Goal: Connect with others: Connect with others

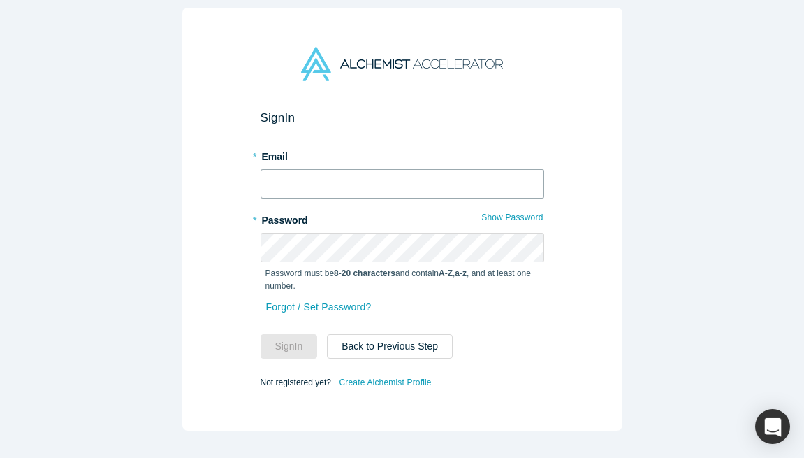
type input "[EMAIL_ADDRESS][PERSON_NAME][DOMAIN_NAME]"
click at [289, 346] on button "Sign In" at bounding box center [289, 346] width 57 height 24
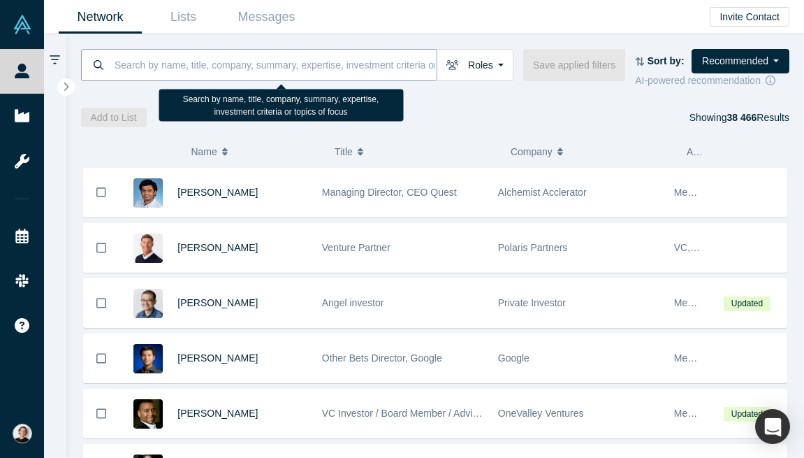
click at [266, 62] on input at bounding box center [275, 64] width 324 height 33
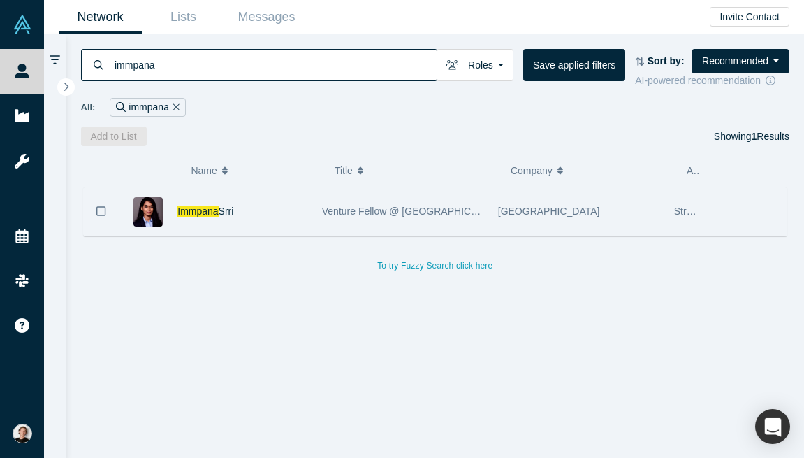
type input "immpana"
click at [275, 215] on div "Immpana Srri" at bounding box center [243, 211] width 130 height 48
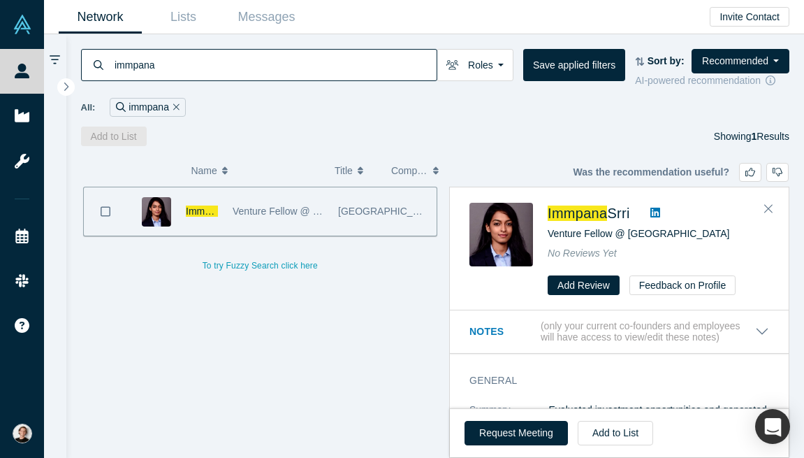
click at [275, 215] on span "Venture Fellow @ [GEOGRAPHIC_DATA]" at bounding box center [324, 210] width 182 height 11
click at [117, 214] on button "Bookmark" at bounding box center [105, 211] width 43 height 48
click at [102, 215] on icon "Bookmark" at bounding box center [106, 211] width 12 height 12
click at [271, 215] on span "Venture Fellow @ [GEOGRAPHIC_DATA]" at bounding box center [324, 210] width 182 height 11
click at [106, 215] on icon "Bookmark" at bounding box center [106, 211] width 10 height 13
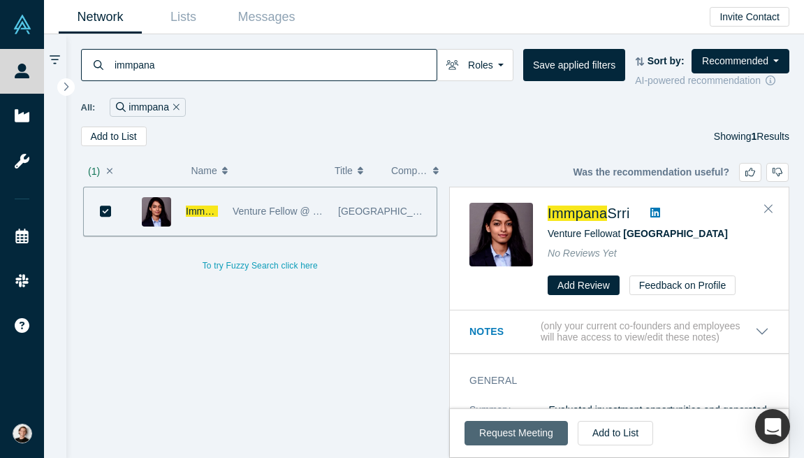
click at [529, 430] on button "Request Meeting" at bounding box center [516, 433] width 103 height 24
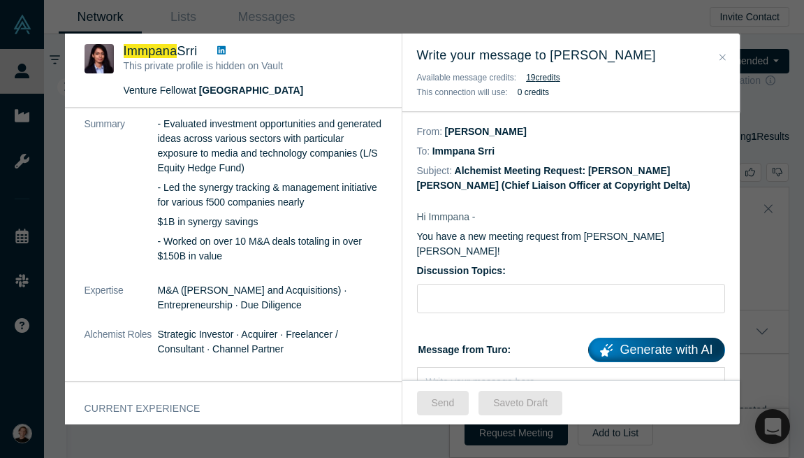
scroll to position [85, 0]
click at [456, 291] on input "Discussion Topics:" at bounding box center [571, 298] width 308 height 29
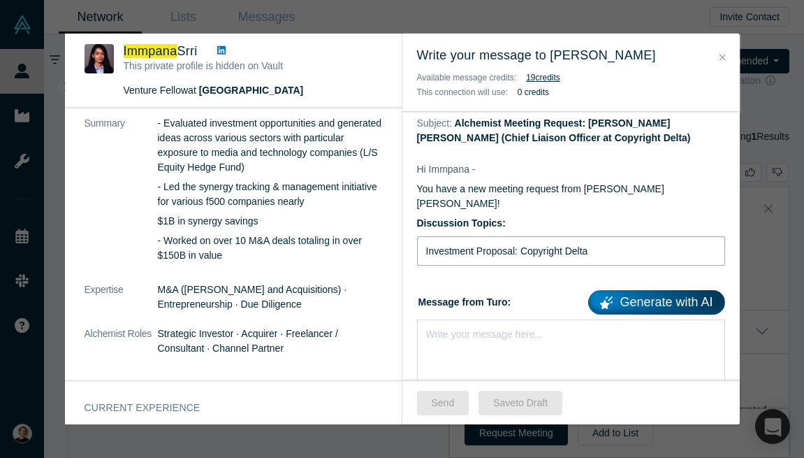
scroll to position [135, 0]
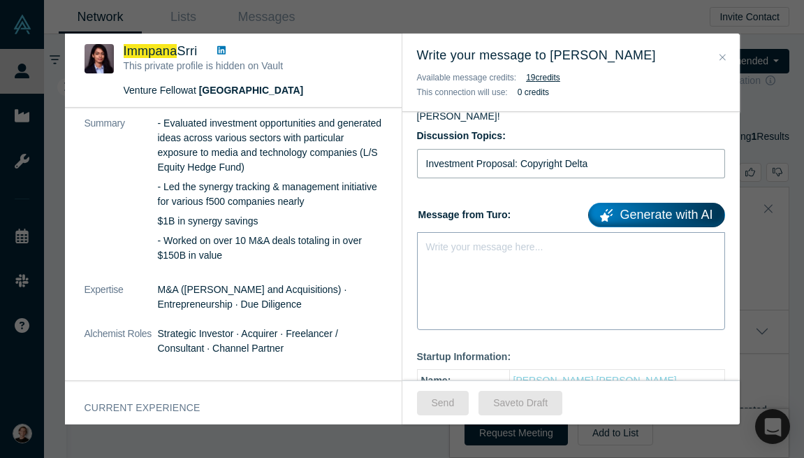
type input "Investment Proposal: Copyright Delta"
click at [467, 237] on div "rdw-editor" at bounding box center [571, 244] width 289 height 15
